Goal: Task Accomplishment & Management: Manage account settings

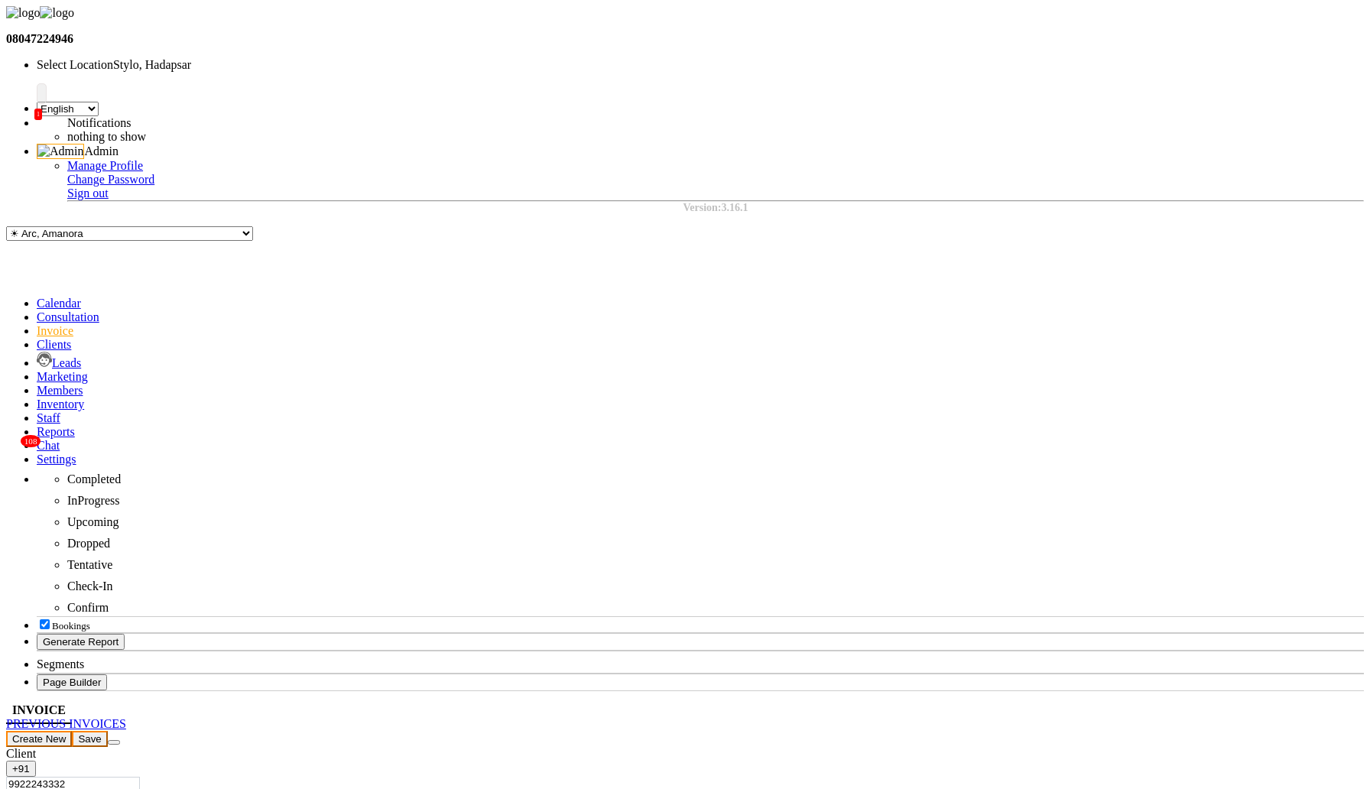
select select "157"
select select "service"
select select "1: Object"
click at [37, 338] on icon at bounding box center [37, 344] width 0 height 13
